Goal: Share content

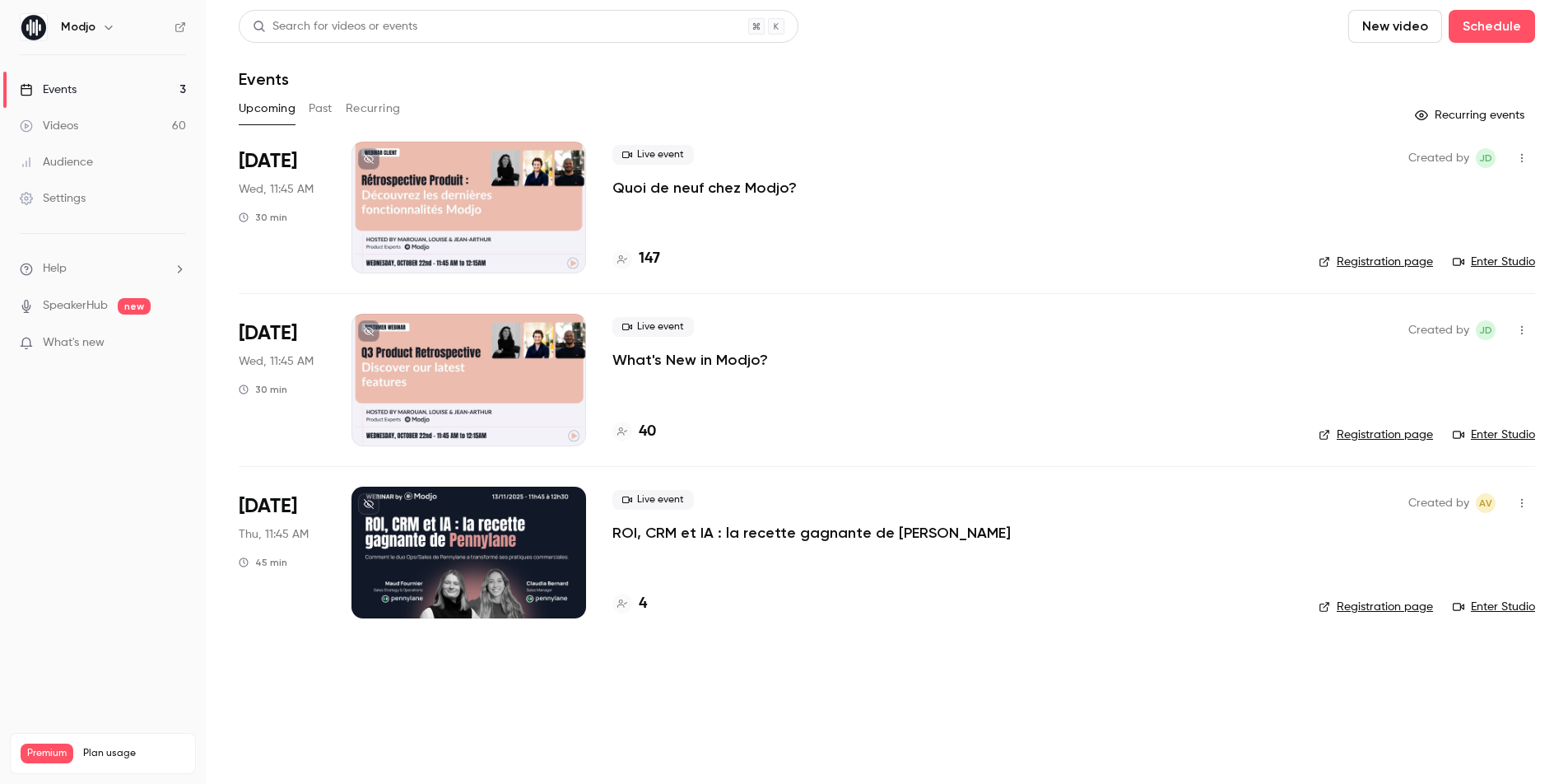
click at [671, 188] on p "Quoi de neuf chez Modjo?" at bounding box center [704, 188] width 184 height 20
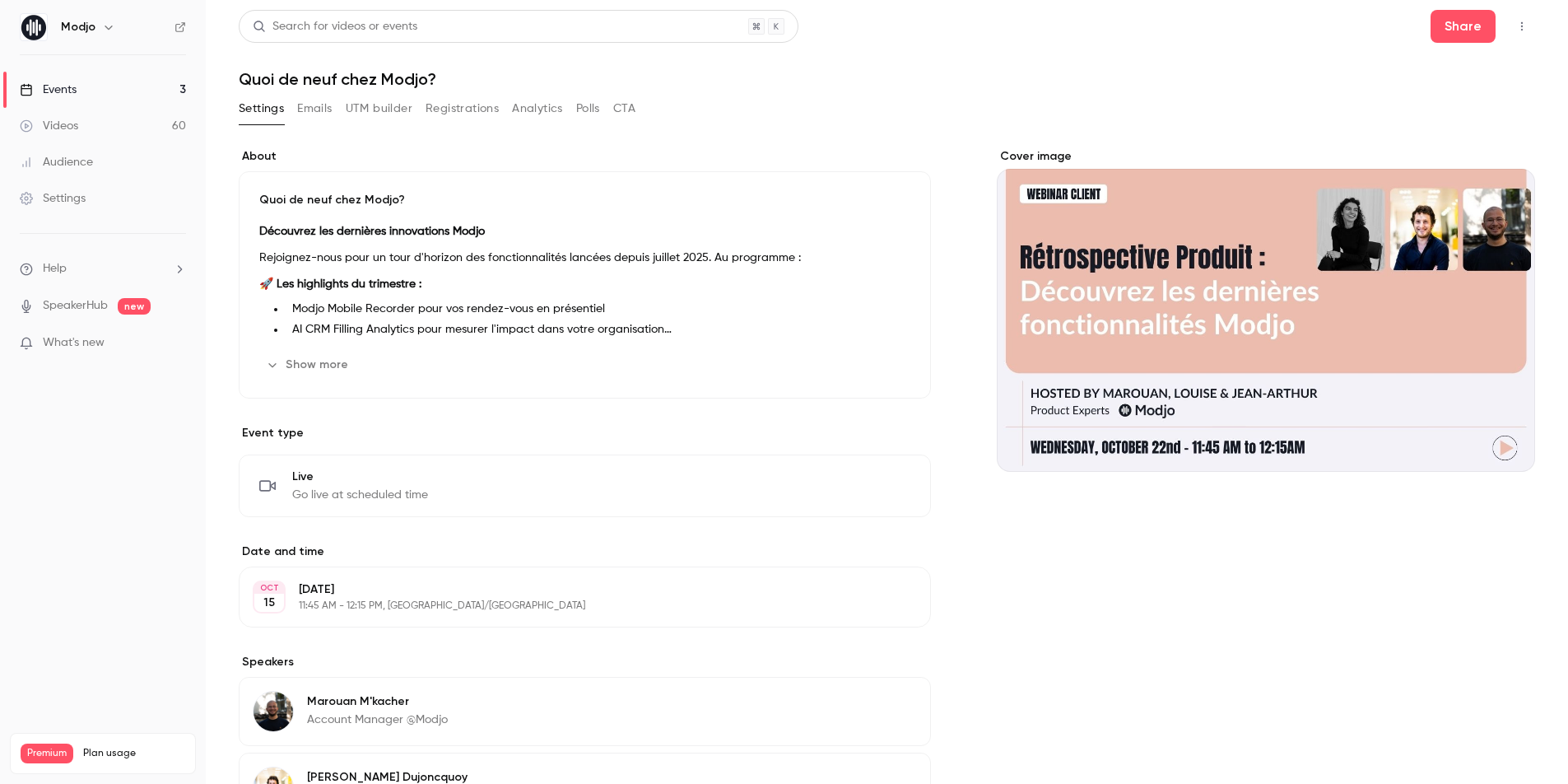
click at [298, 473] on span "Live" at bounding box center [359, 476] width 136 height 17
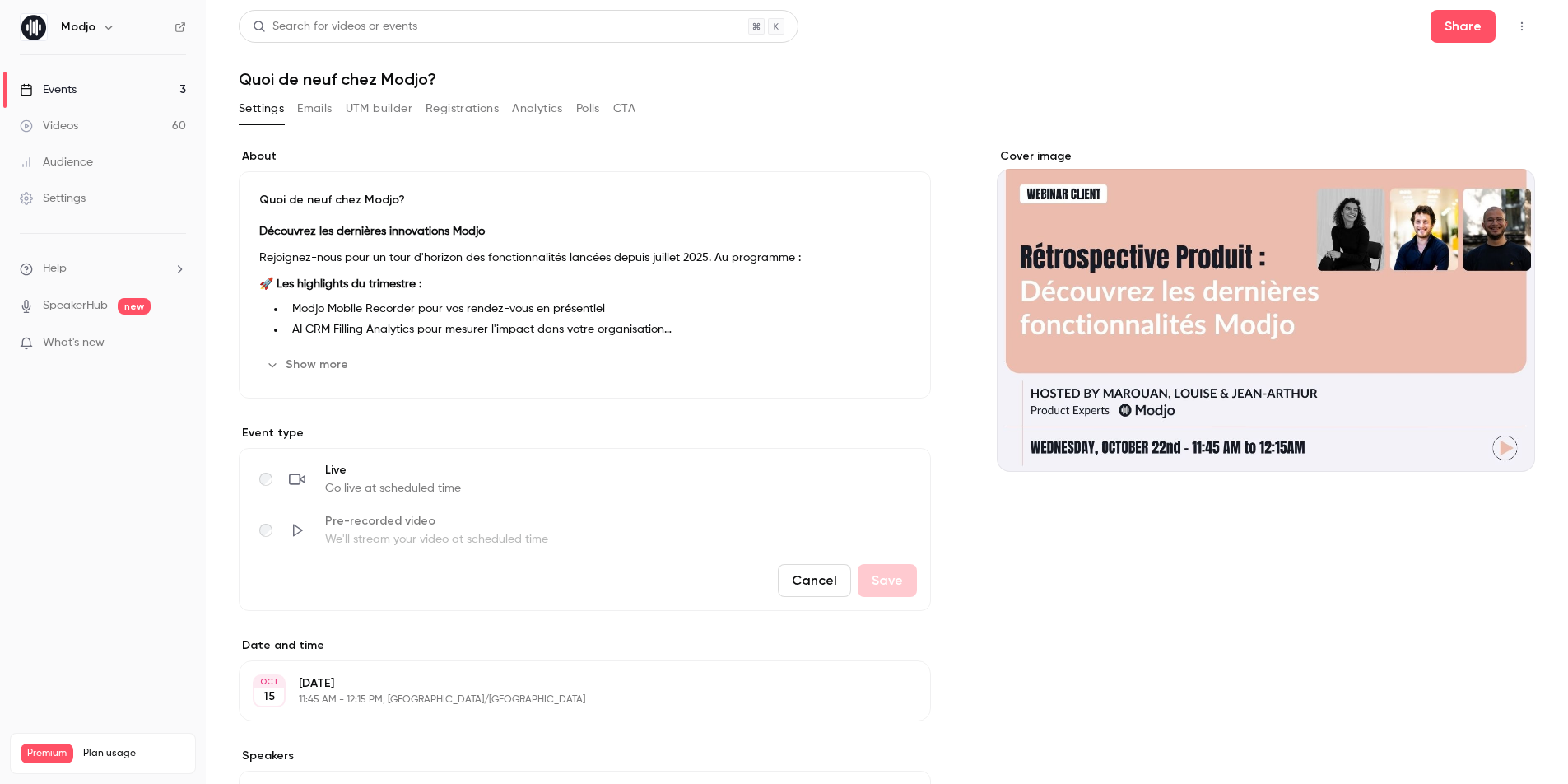
click at [497, 418] on div "About Quoi de neuf chez Modjo? Découvrez les dernières innovations Modjo Rejoig…" at bounding box center [585, 633] width 692 height 970
click at [797, 586] on button "Cancel" at bounding box center [814, 581] width 73 height 33
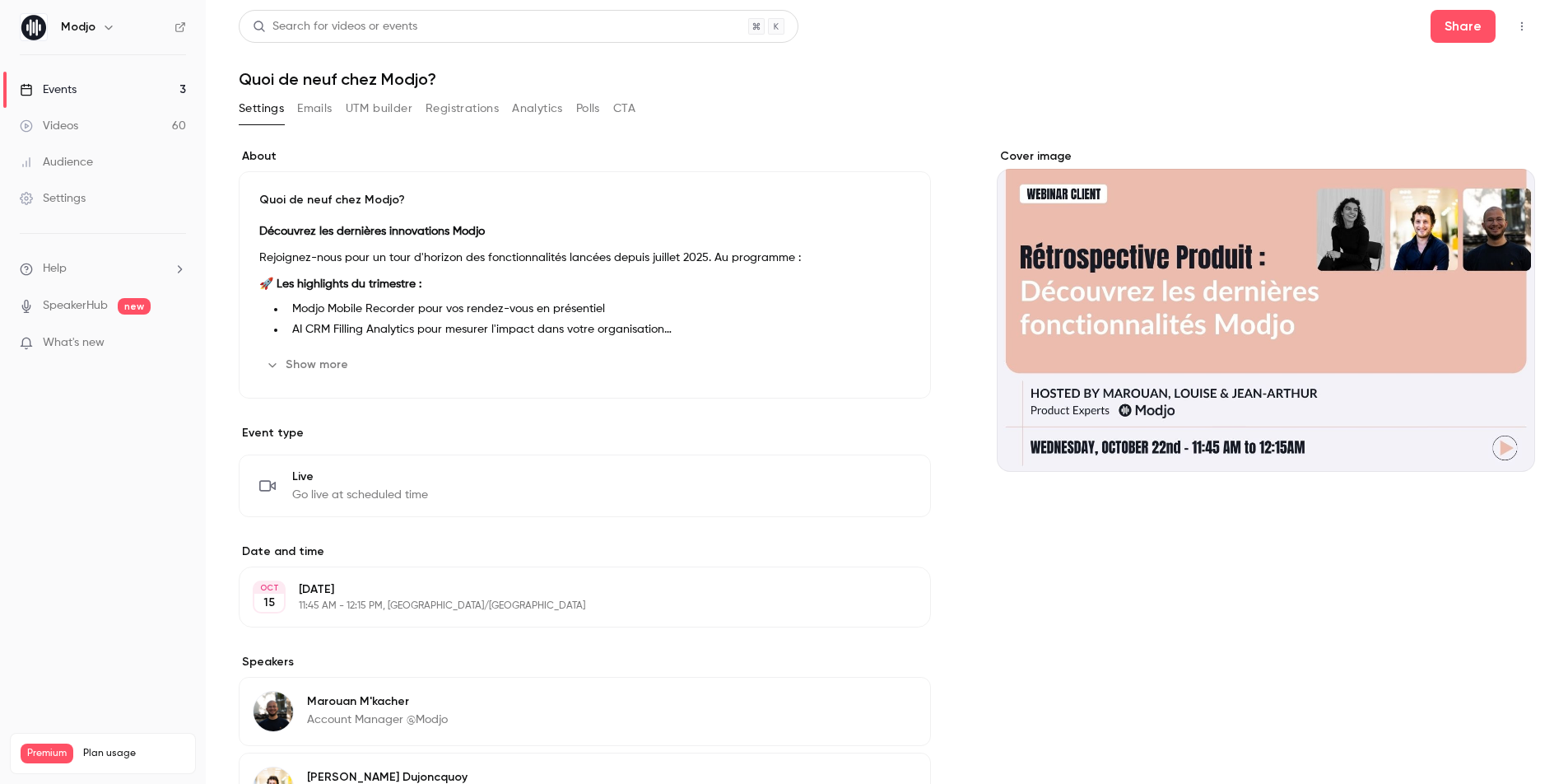
click at [1536, 31] on main "Search for videos or events Share Quoi de neuf chez Modjo? Settings Emails UTM …" at bounding box center [886, 392] width 1362 height 784
click at [1516, 31] on icon "button" at bounding box center [1521, 26] width 13 height 12
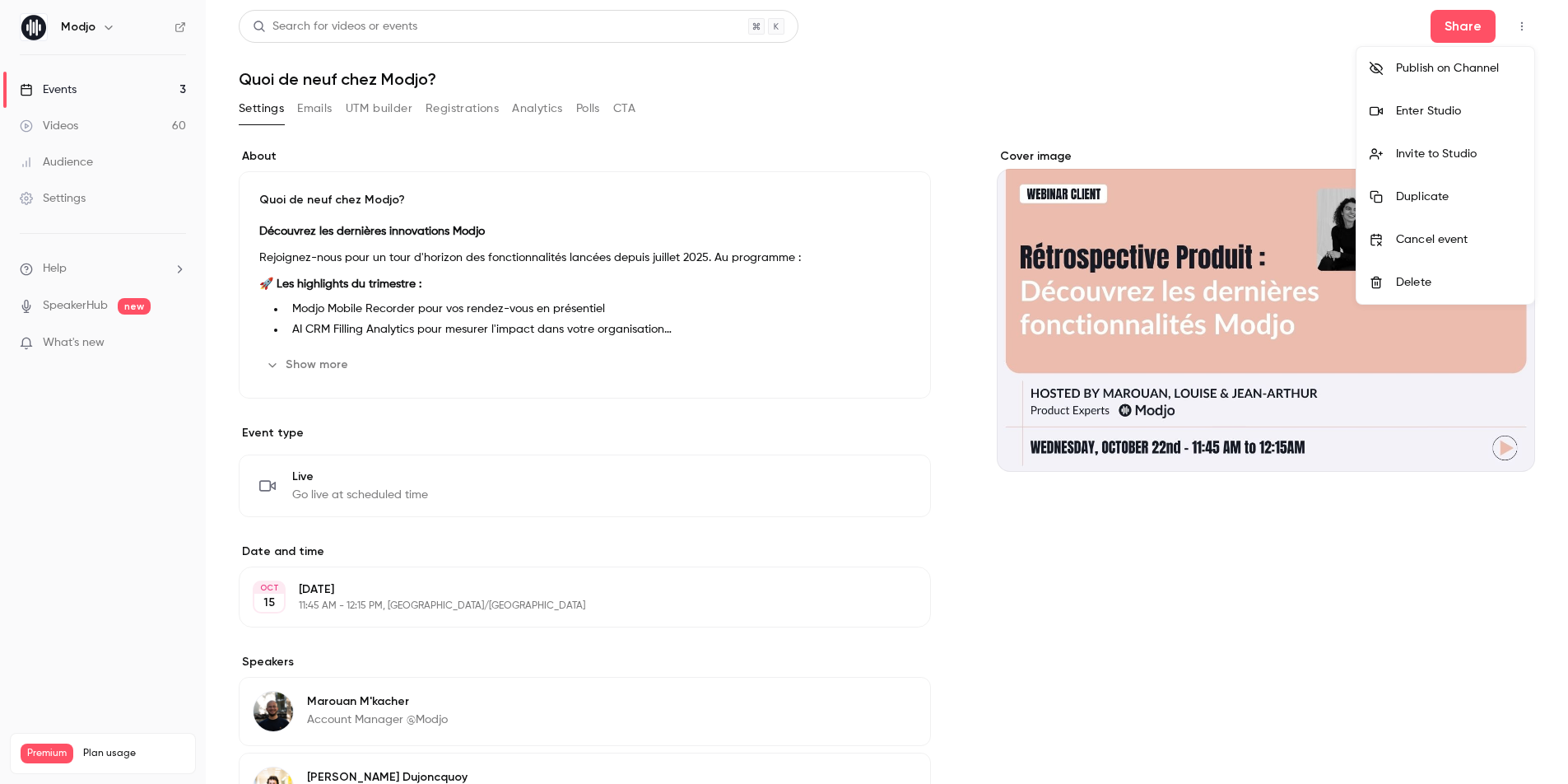
click at [1435, 112] on div "Enter Studio" at bounding box center [1458, 111] width 125 height 17
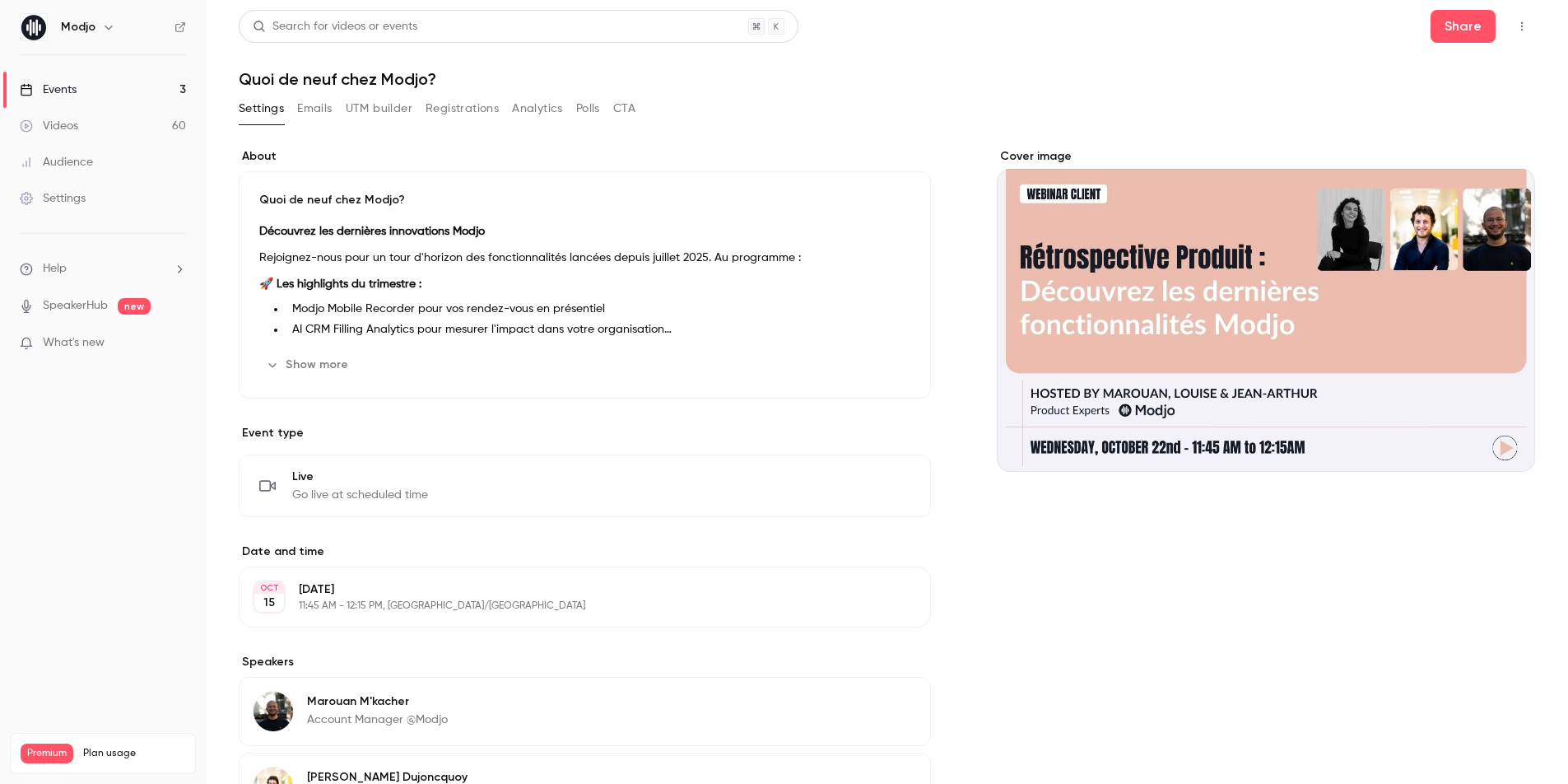
click at [1518, 18] on button "button" at bounding box center [1521, 25] width 26 height 26
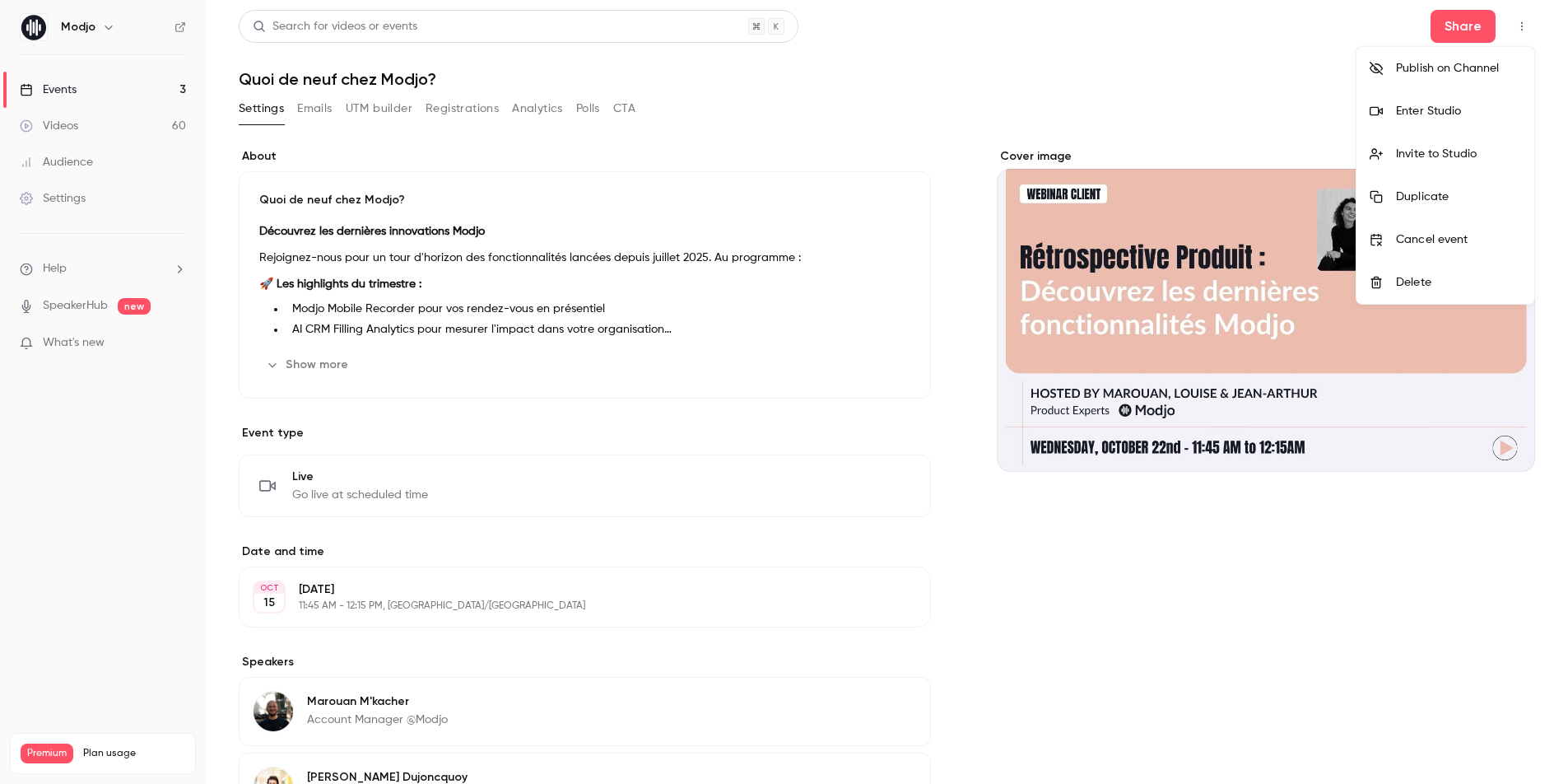
click at [1440, 120] on li "Enter Studio" at bounding box center [1446, 112] width 178 height 43
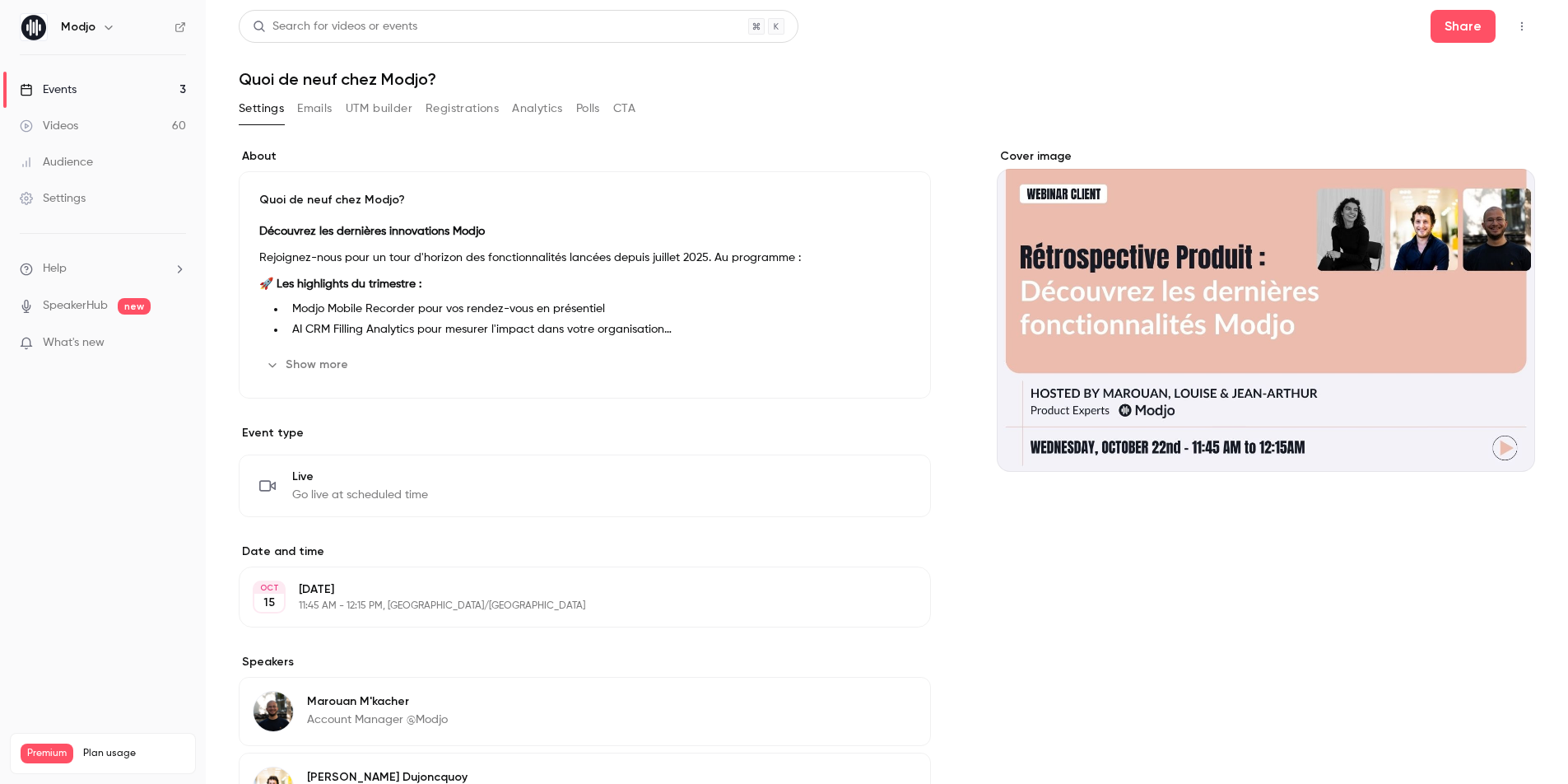
click at [1507, 29] on div "Share" at bounding box center [1482, 26] width 105 height 33
click at [1536, 28] on main "Search for videos or events Share Quoi de neuf chez Modjo? Settings Emails UTM …" at bounding box center [886, 392] width 1362 height 784
click at [1531, 28] on button "button" at bounding box center [1521, 25] width 26 height 26
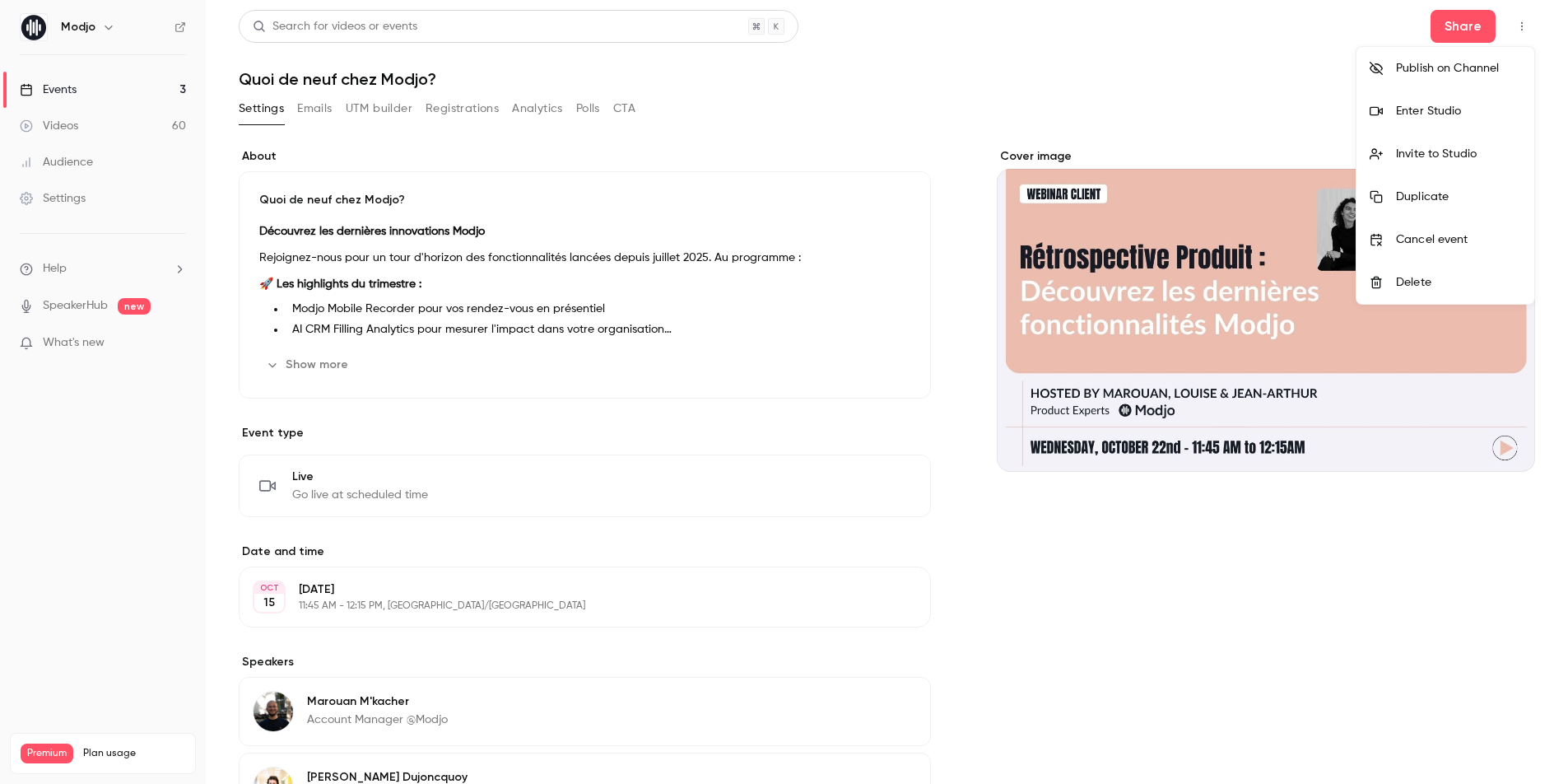
click at [1473, 25] on div at bounding box center [784, 392] width 1568 height 784
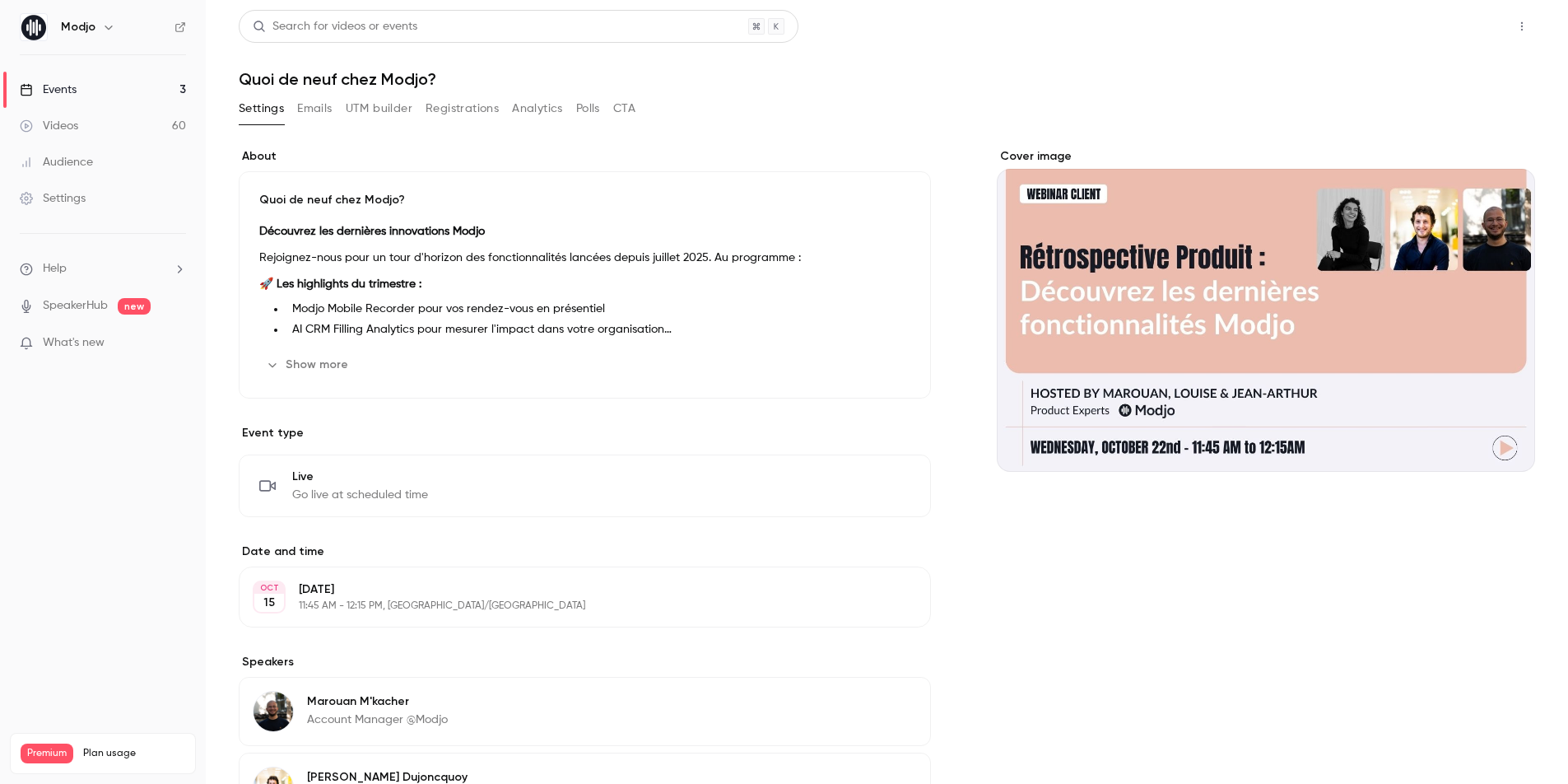
click at [1446, 32] on button "Share" at bounding box center [1462, 26] width 65 height 33
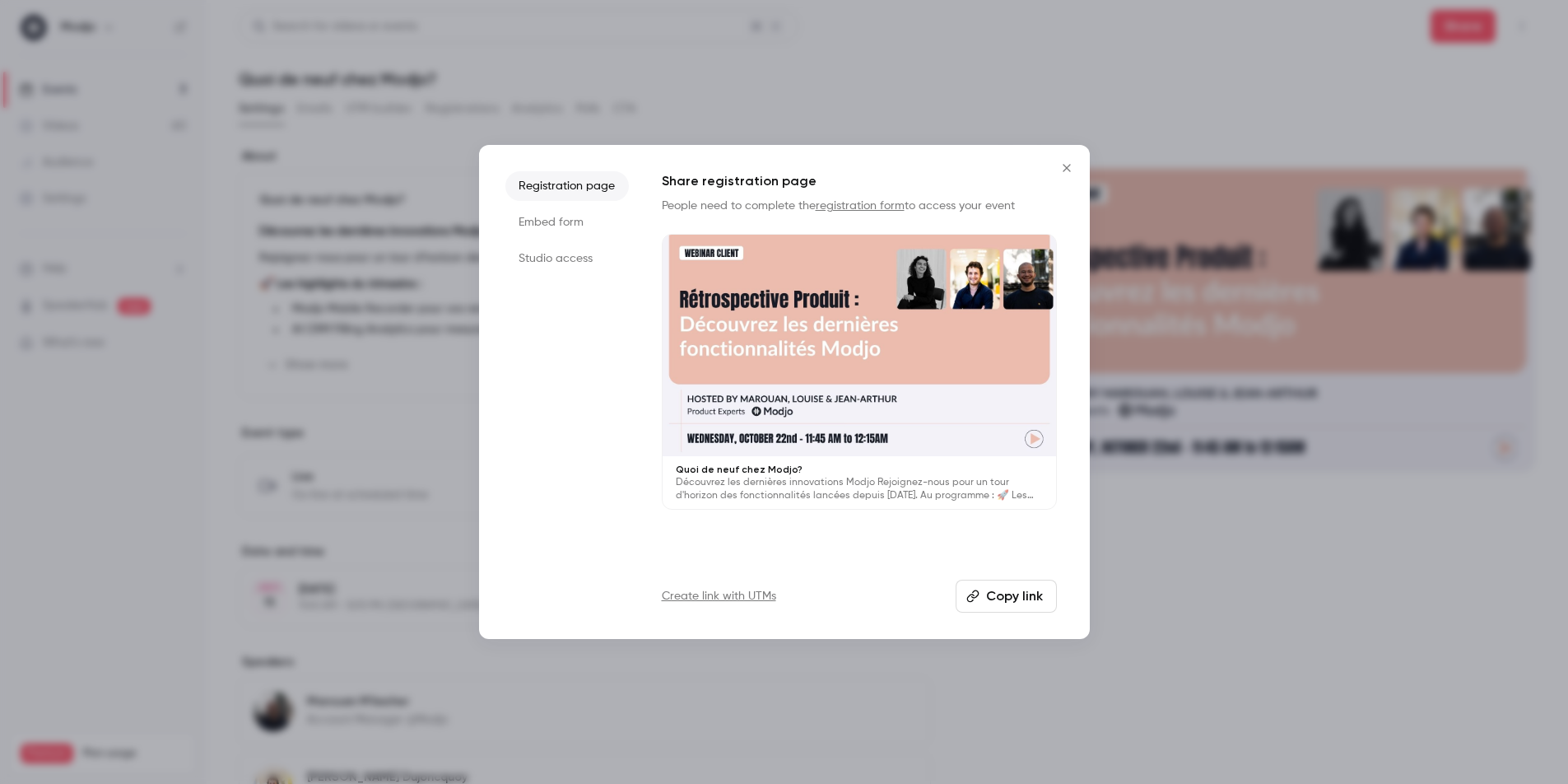
click at [582, 248] on li "Studio access" at bounding box center [567, 259] width 123 height 29
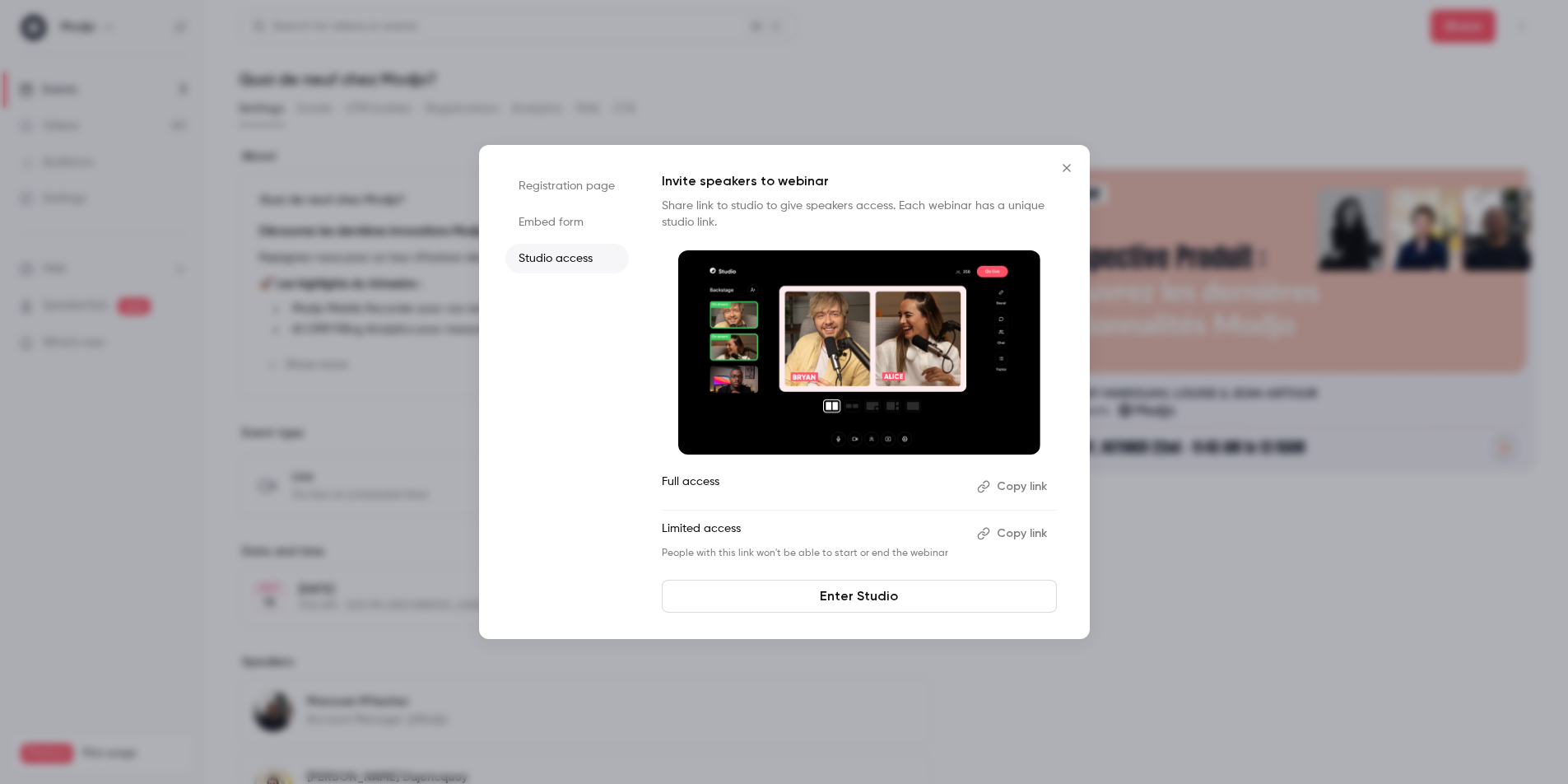
click at [1018, 492] on button "Copy link" at bounding box center [1014, 486] width 86 height 26
click at [1232, 65] on div at bounding box center [784, 392] width 1568 height 784
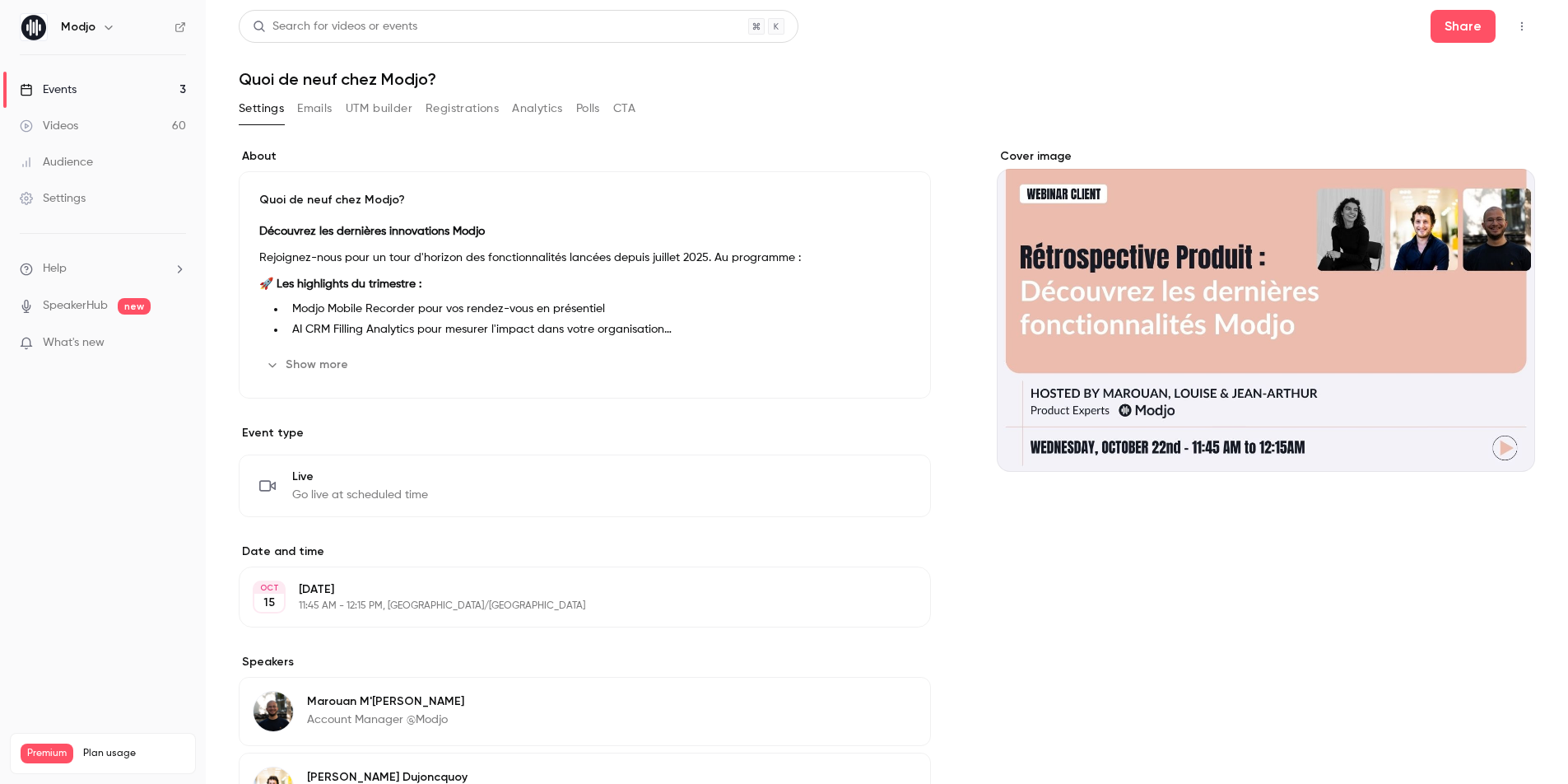
click at [1525, 28] on icon "button" at bounding box center [1521, 26] width 13 height 12
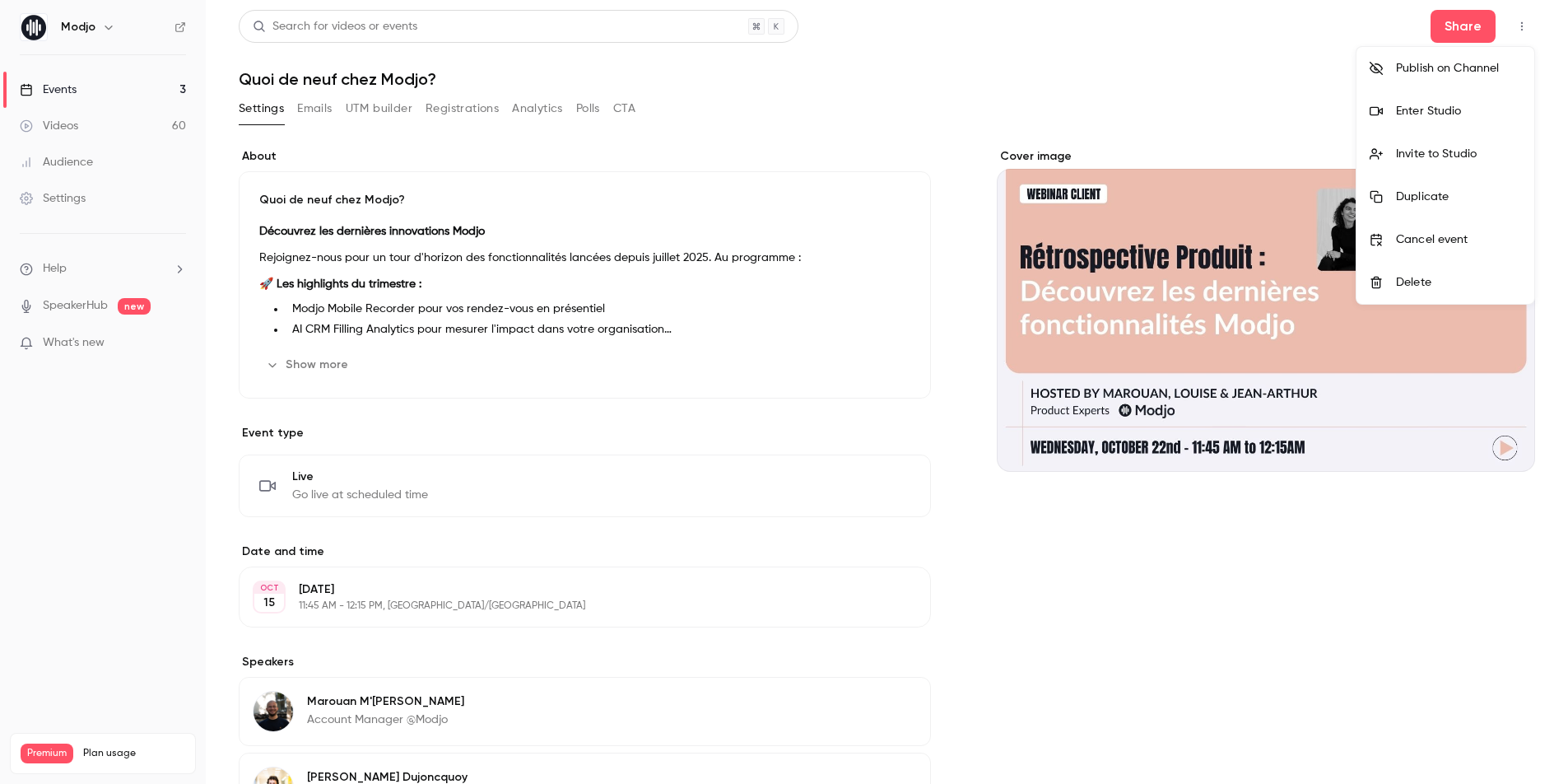
click at [1455, 103] on div "Enter Studio" at bounding box center [1458, 111] width 125 height 17
